Goal: Task Accomplishment & Management: Complete application form

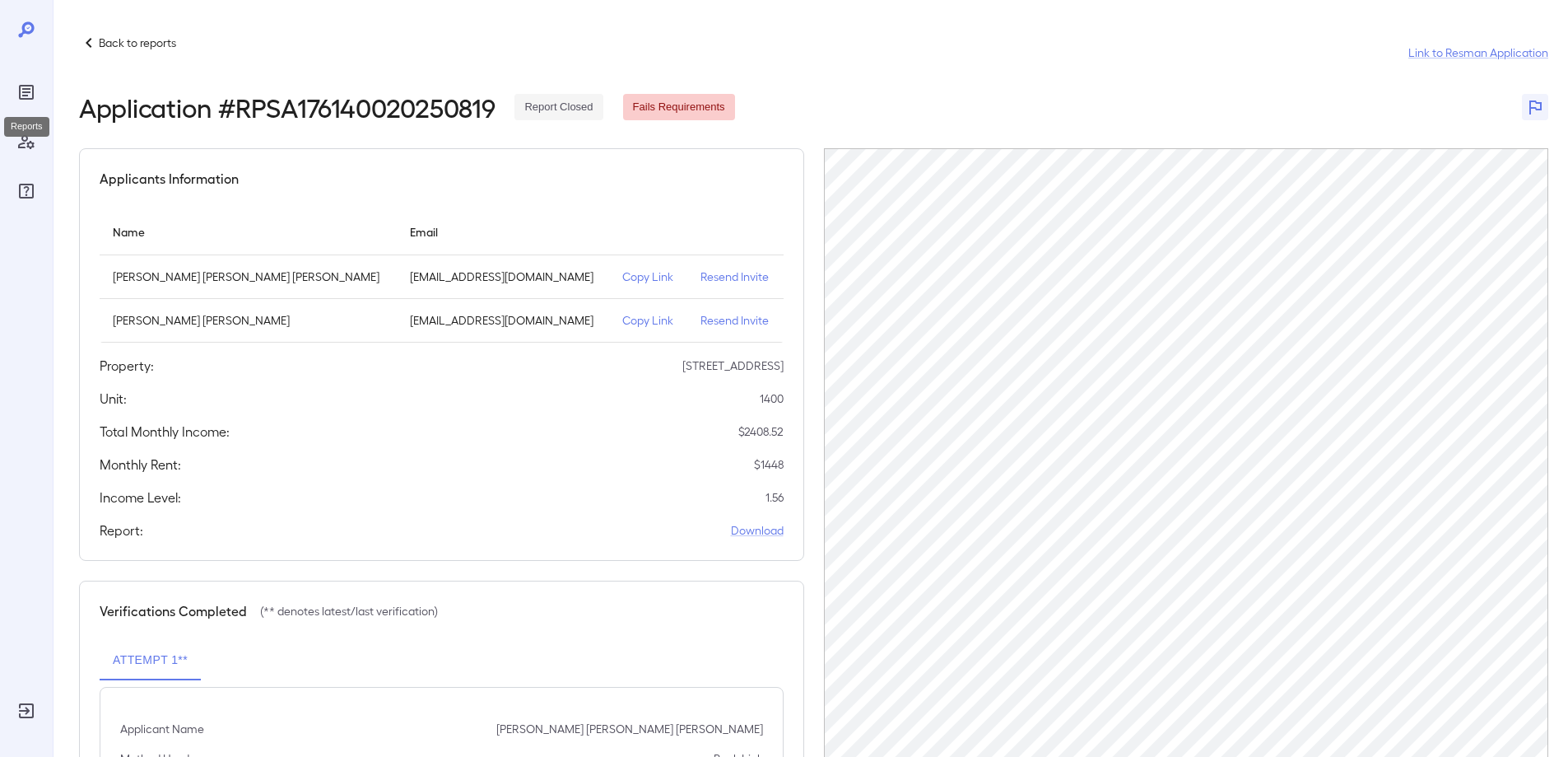
click at [26, 91] on icon "Reports" at bounding box center [27, 92] width 20 height 20
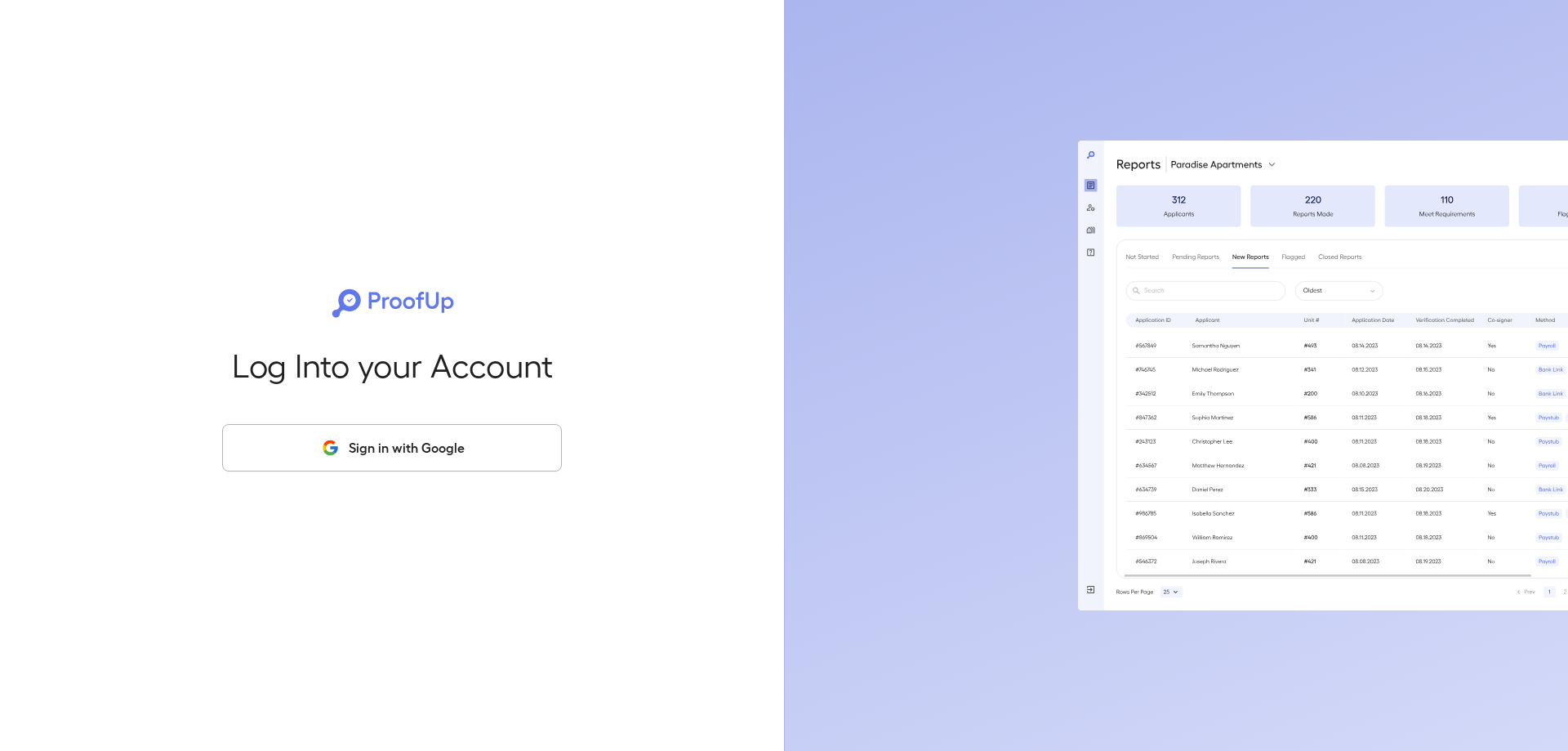
drag, startPoint x: 369, startPoint y: 463, endPoint x: 389, endPoint y: 444, distance: 27.6
click at [386, 455] on button "Sign in with Google" at bounding box center [392, 447] width 340 height 47
click at [387, 444] on button "Sign in with Google" at bounding box center [392, 447] width 340 height 47
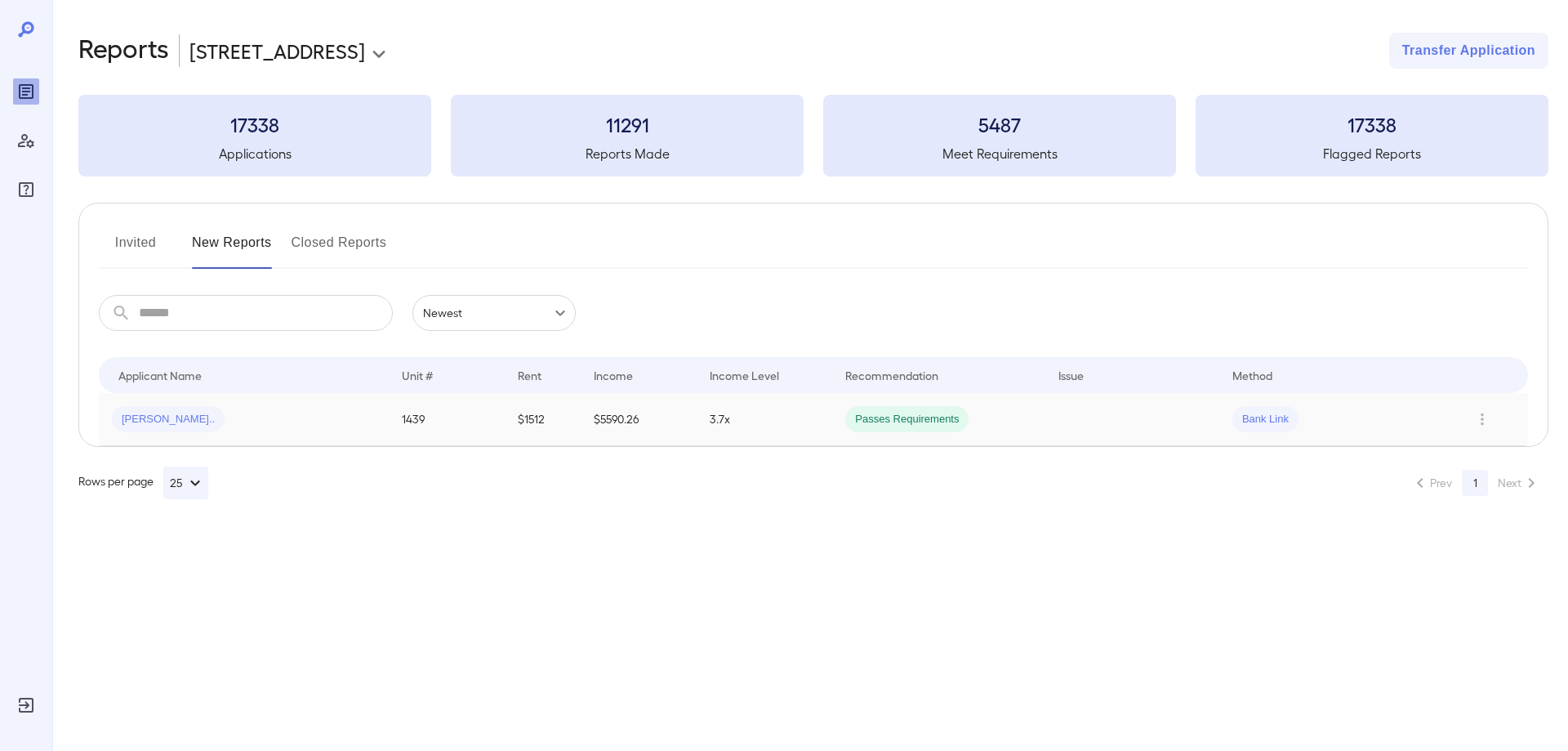
click at [153, 425] on span "Joshua N..." at bounding box center [168, 419] width 113 height 16
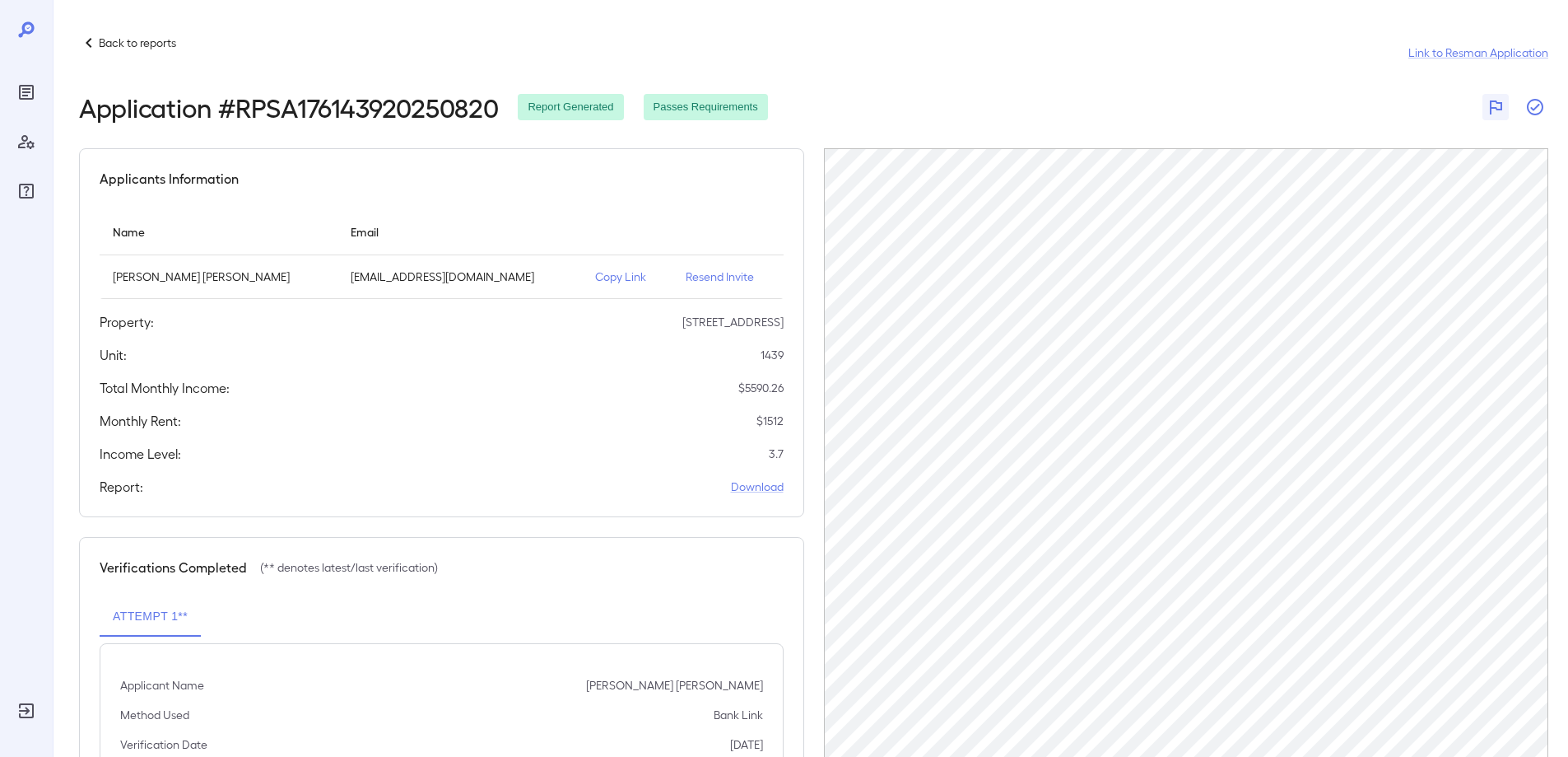
click at [1540, 106] on icon "button" at bounding box center [1536, 107] width 20 height 20
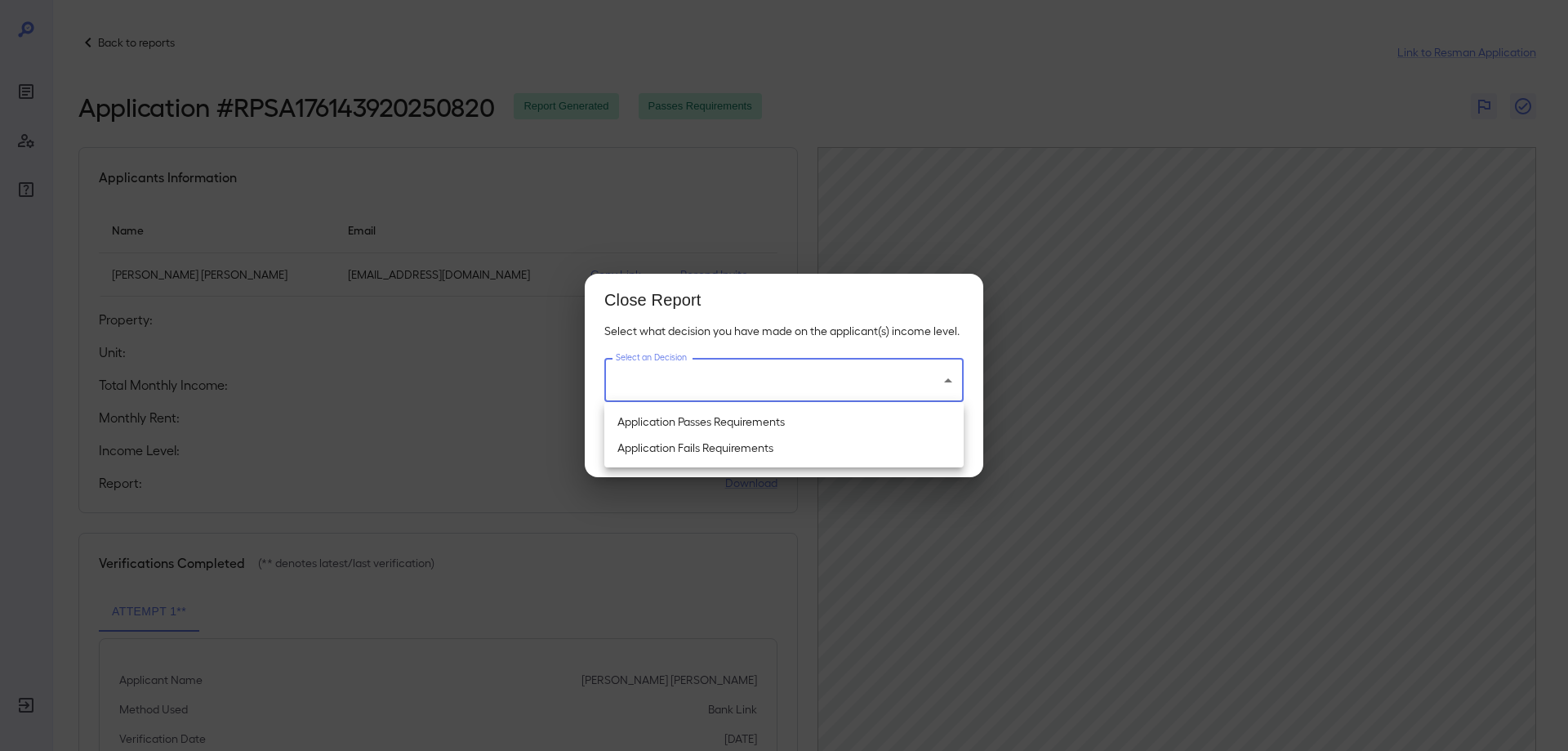
click at [739, 383] on body "Back to reports Link to Resman Application Application # RPSA176143920250820 Re…" at bounding box center [784, 375] width 1568 height 751
click at [735, 421] on li "Application Passes Requirements" at bounding box center [784, 421] width 359 height 26
type input "**********"
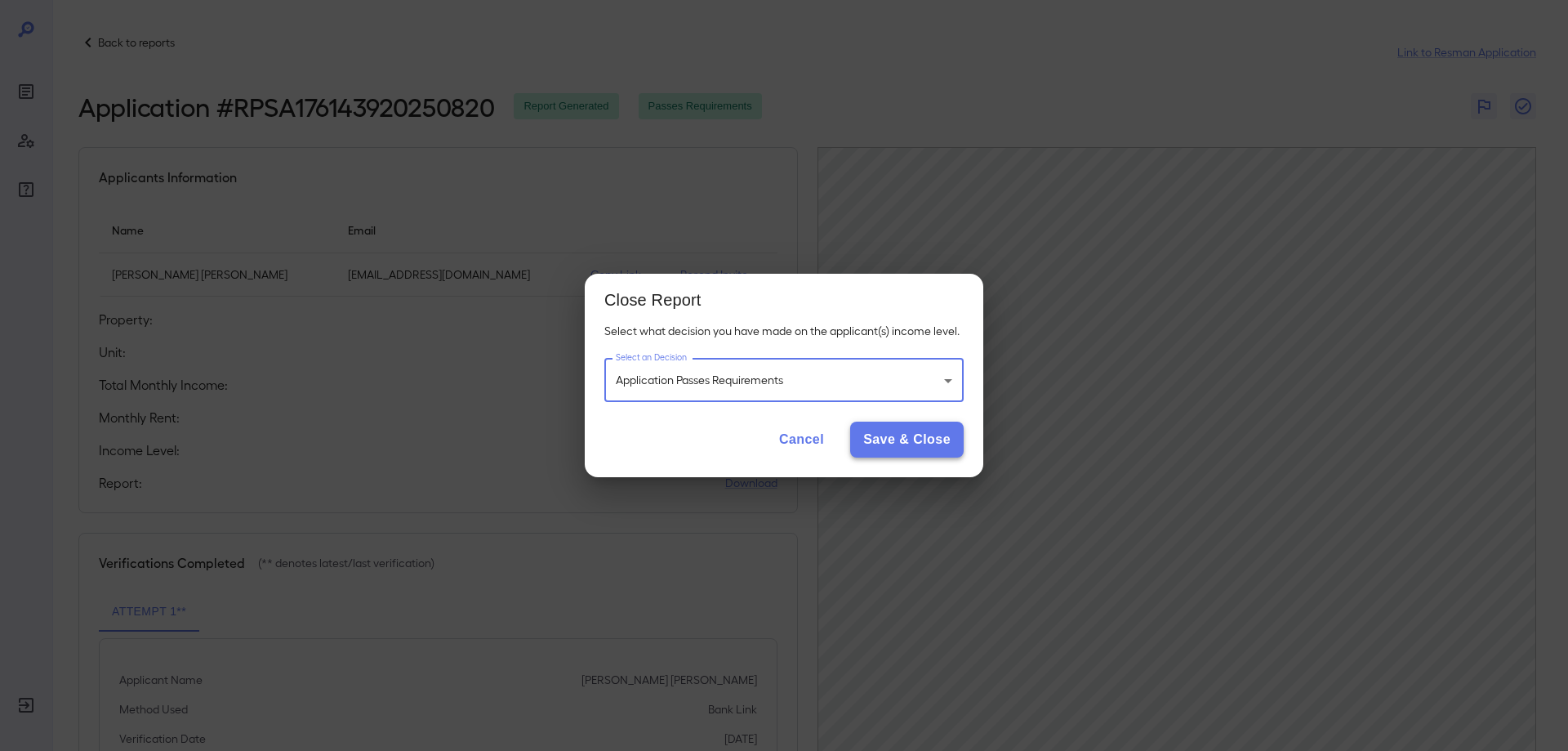
click at [890, 439] on button "Save & Close" at bounding box center [907, 439] width 114 height 36
